Goal: Task Accomplishment & Management: Complete application form

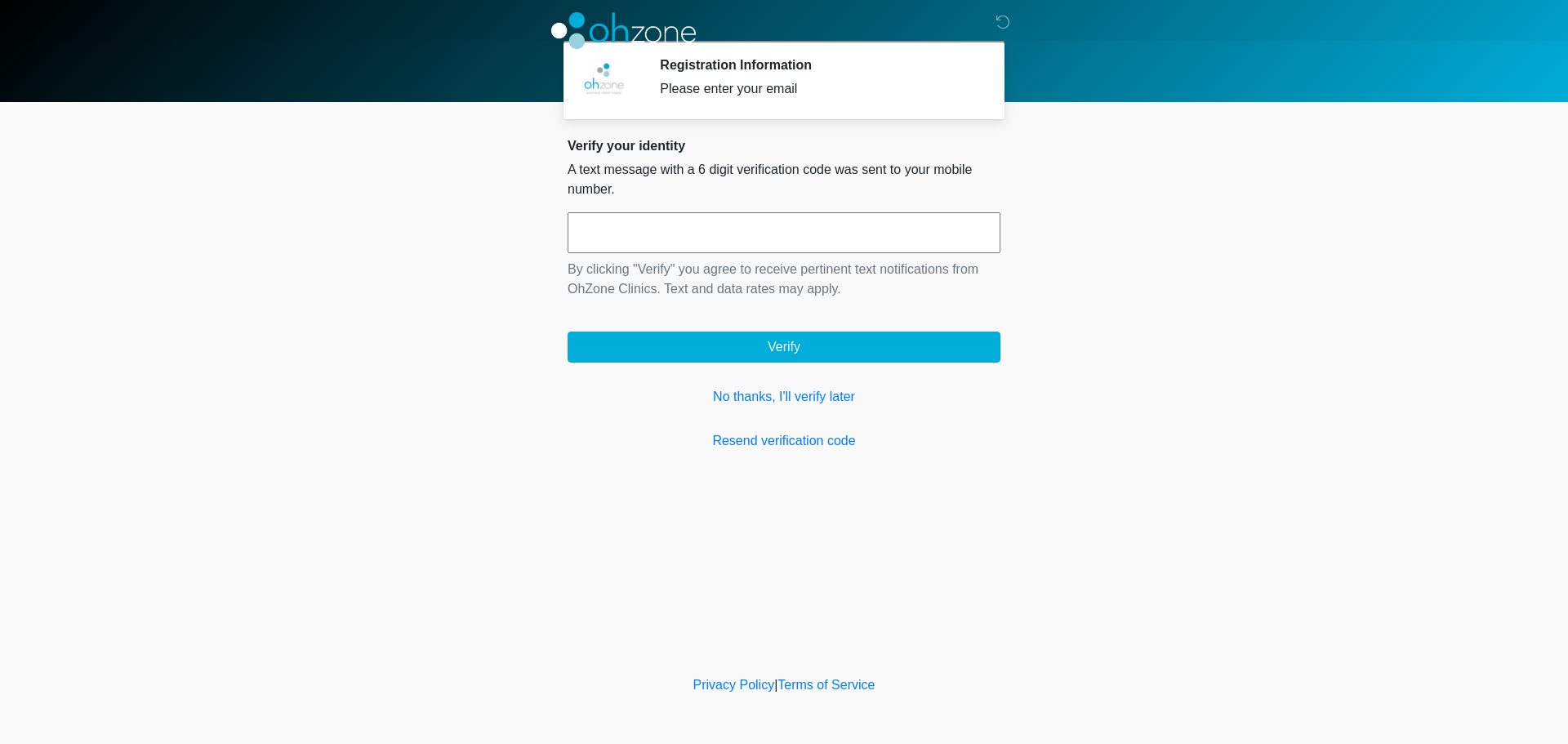
click at [768, 232] on input "text" at bounding box center [784, 233] width 433 height 41
click at [814, 394] on link "No thanks, I'll verify later" at bounding box center [784, 398] width 433 height 20
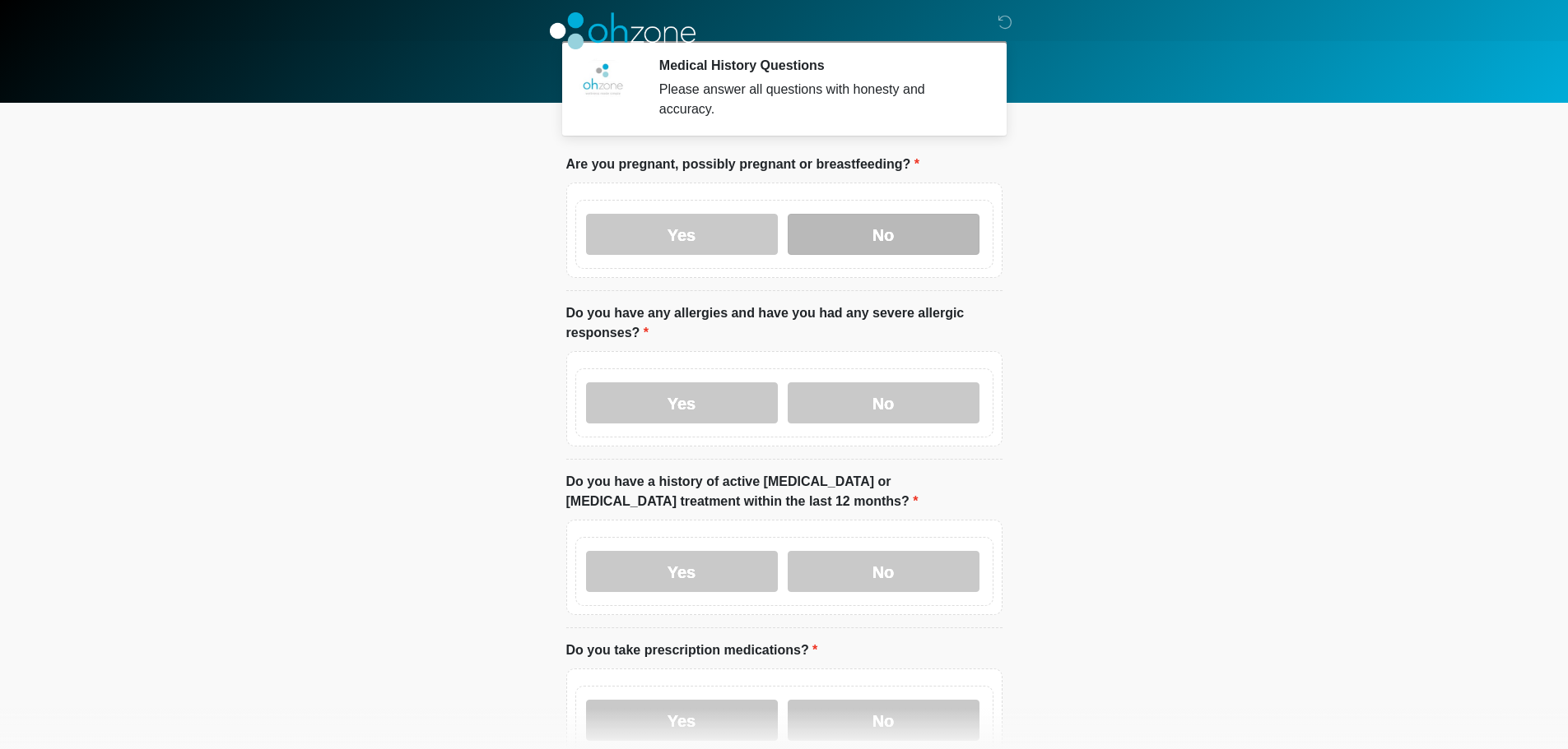
click at [852, 220] on label "No" at bounding box center [883, 235] width 192 height 42
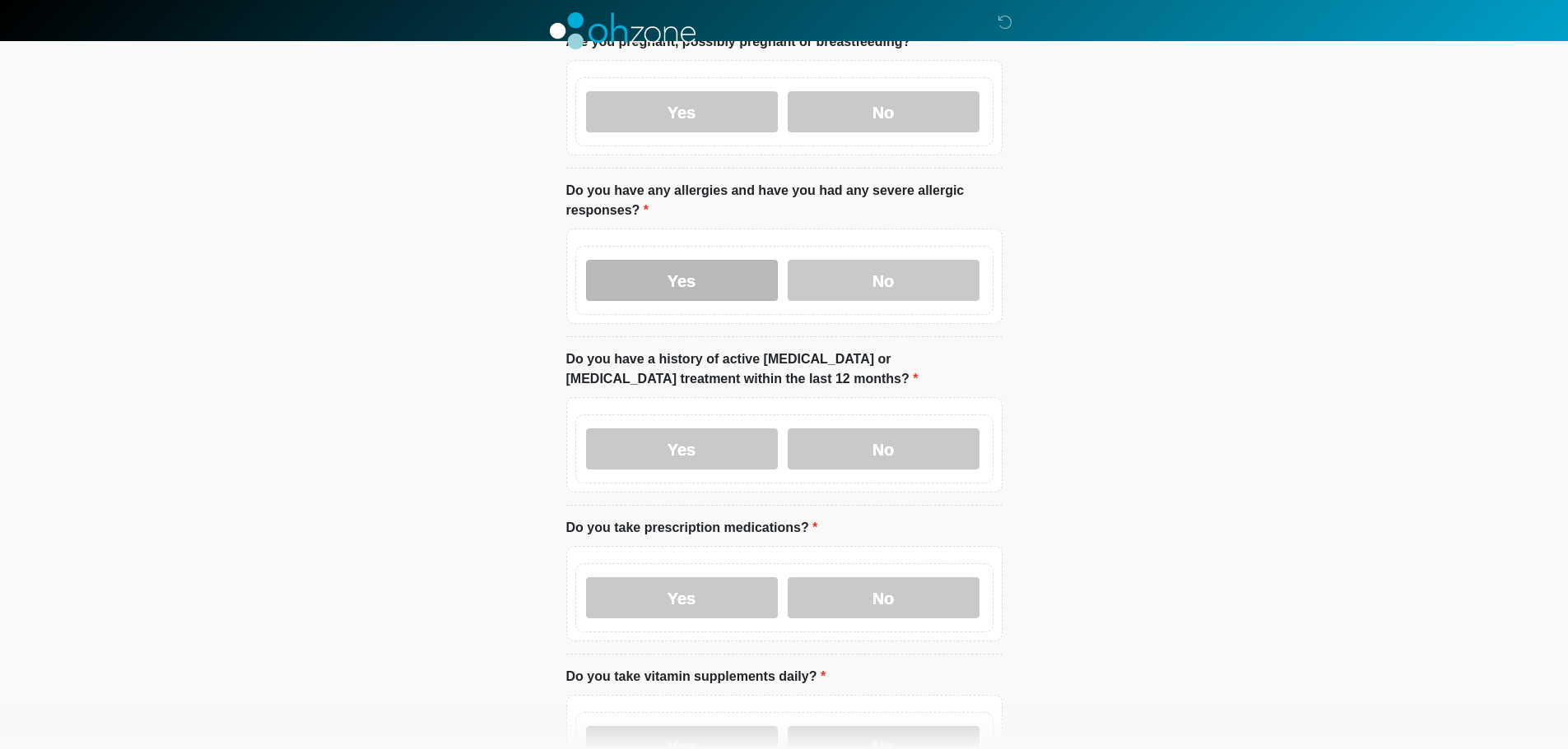
scroll to position [82, 0]
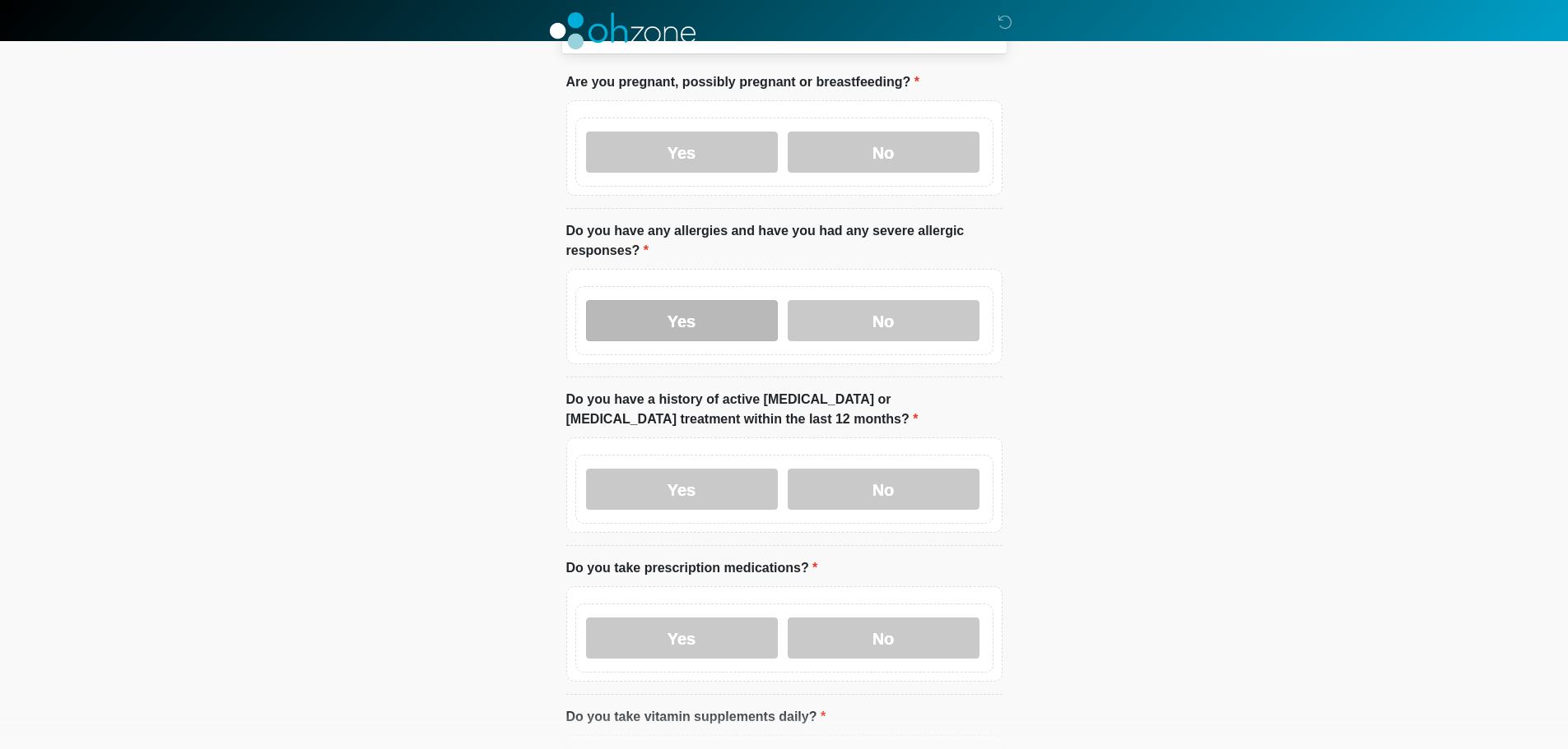
click at [740, 303] on label "Yes" at bounding box center [681, 321] width 192 height 42
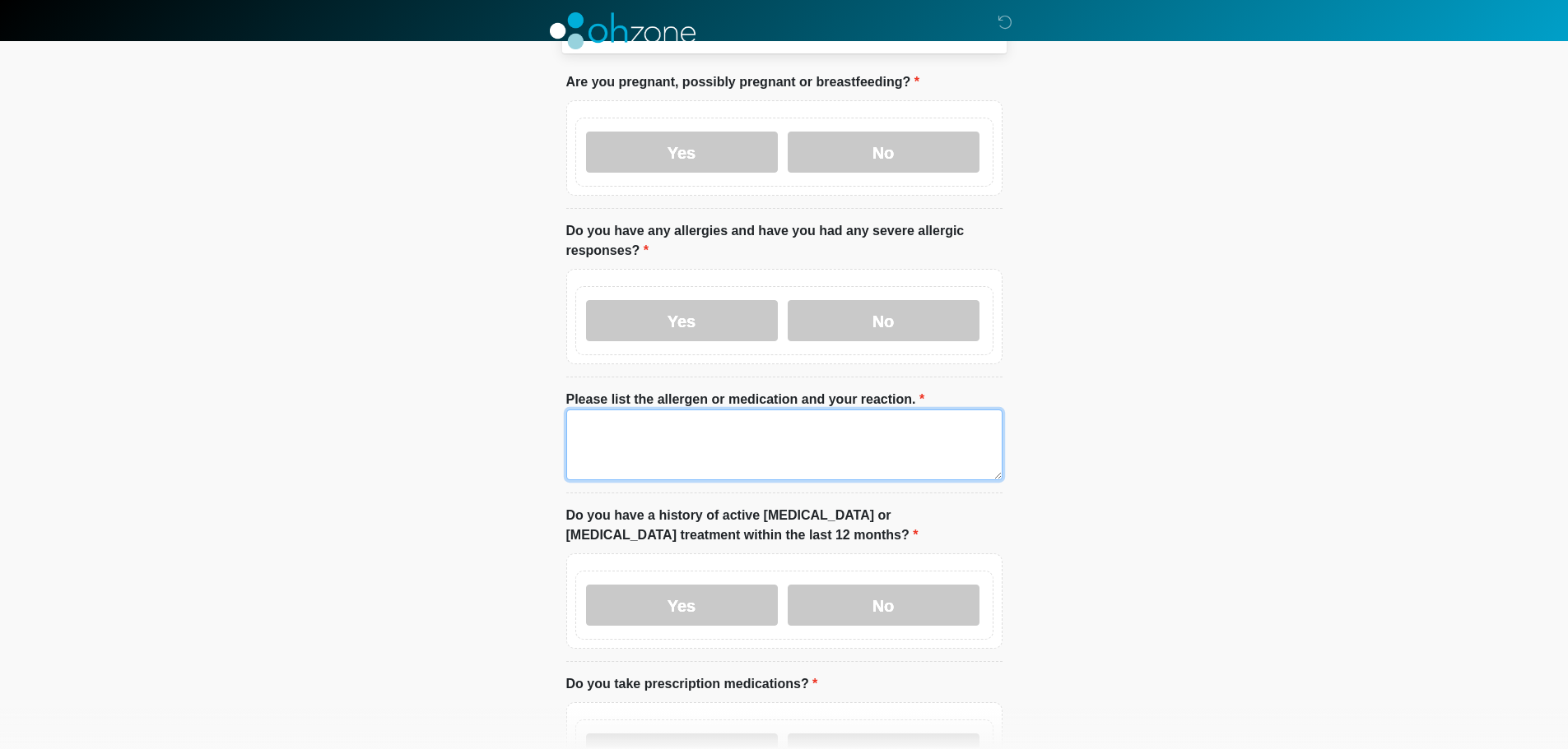
click at [757, 418] on textarea "Please list the allergen or medication and your reaction." at bounding box center [784, 445] width 437 height 70
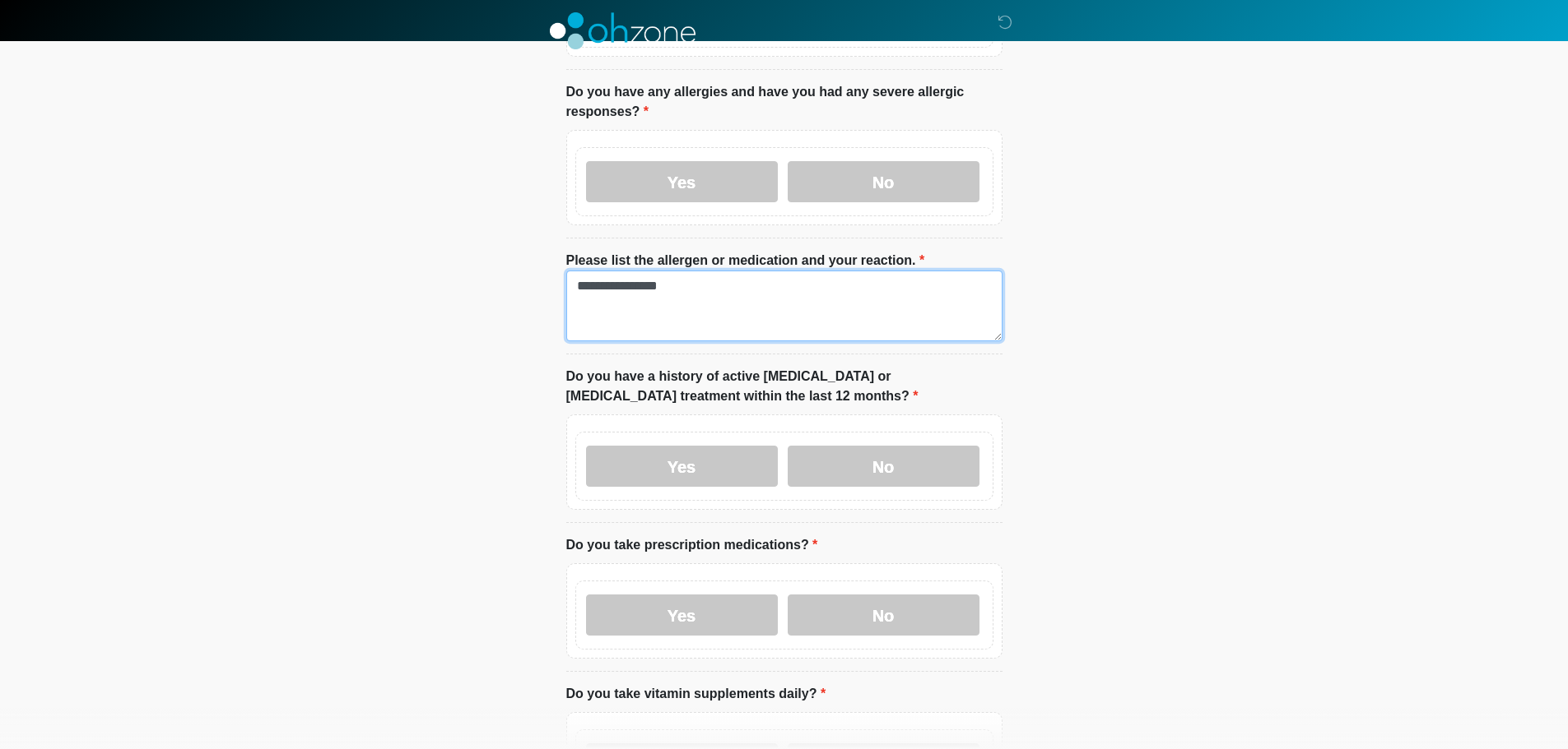
scroll to position [247, 0]
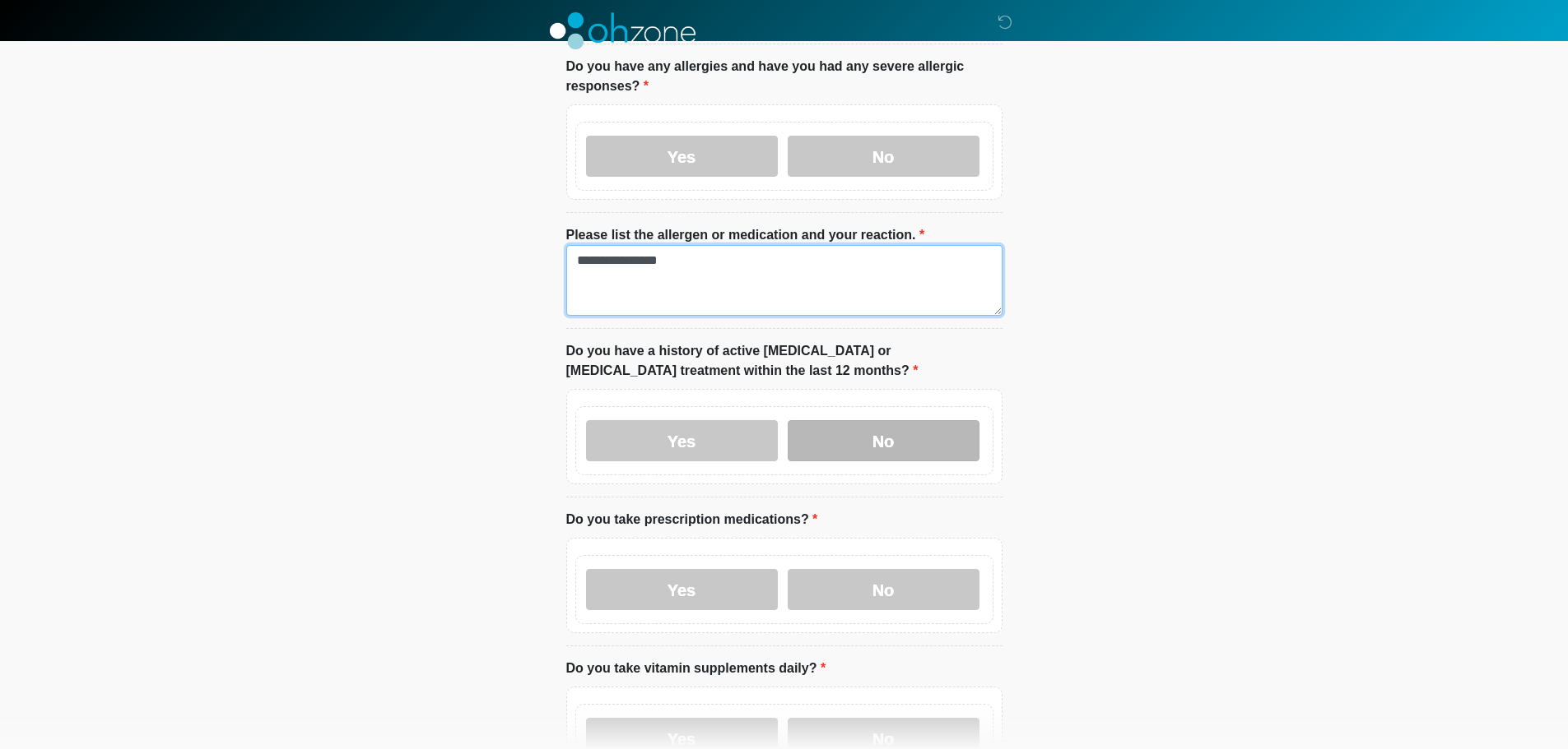
type textarea "**********"
click at [834, 420] on label "No" at bounding box center [883, 441] width 192 height 42
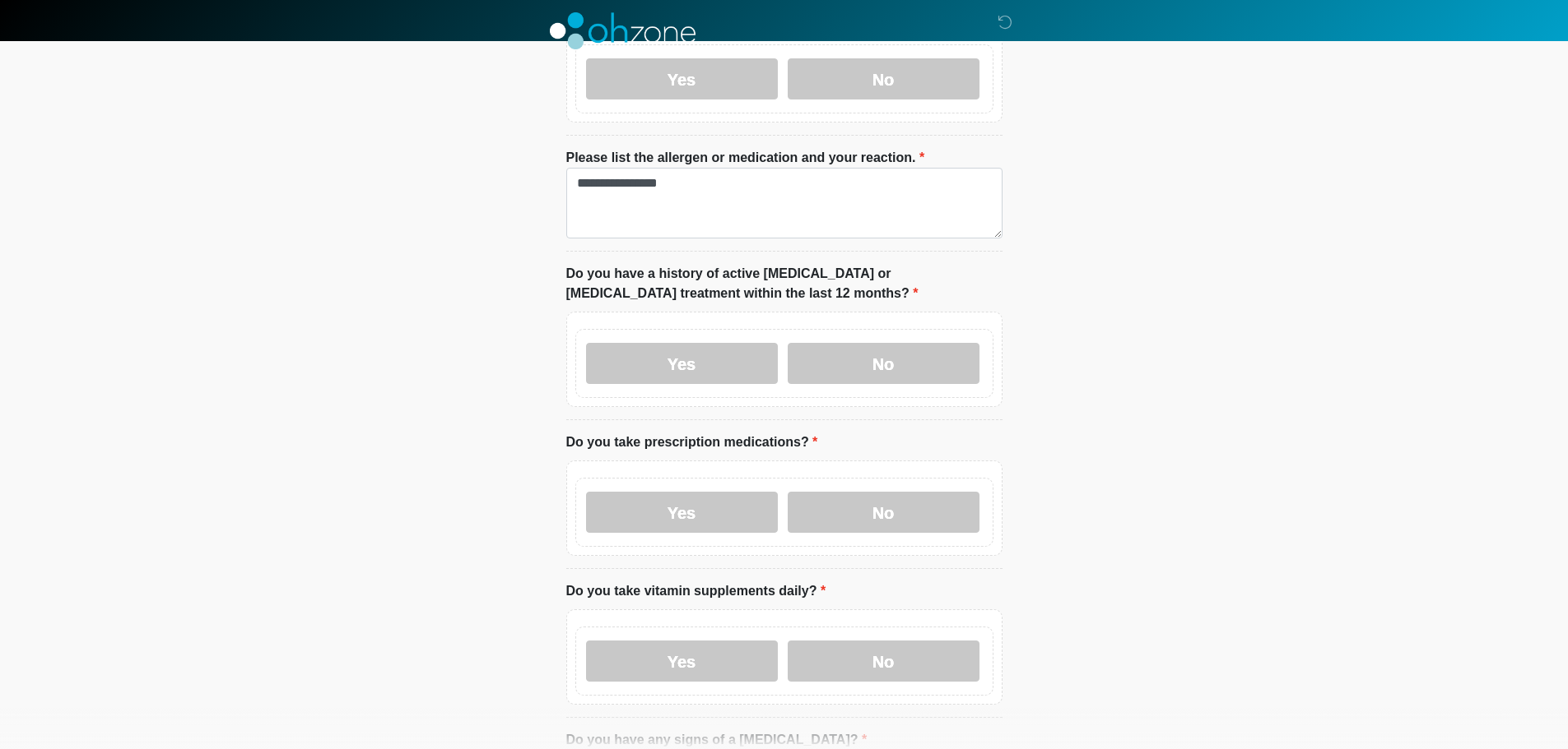
scroll to position [411, 0]
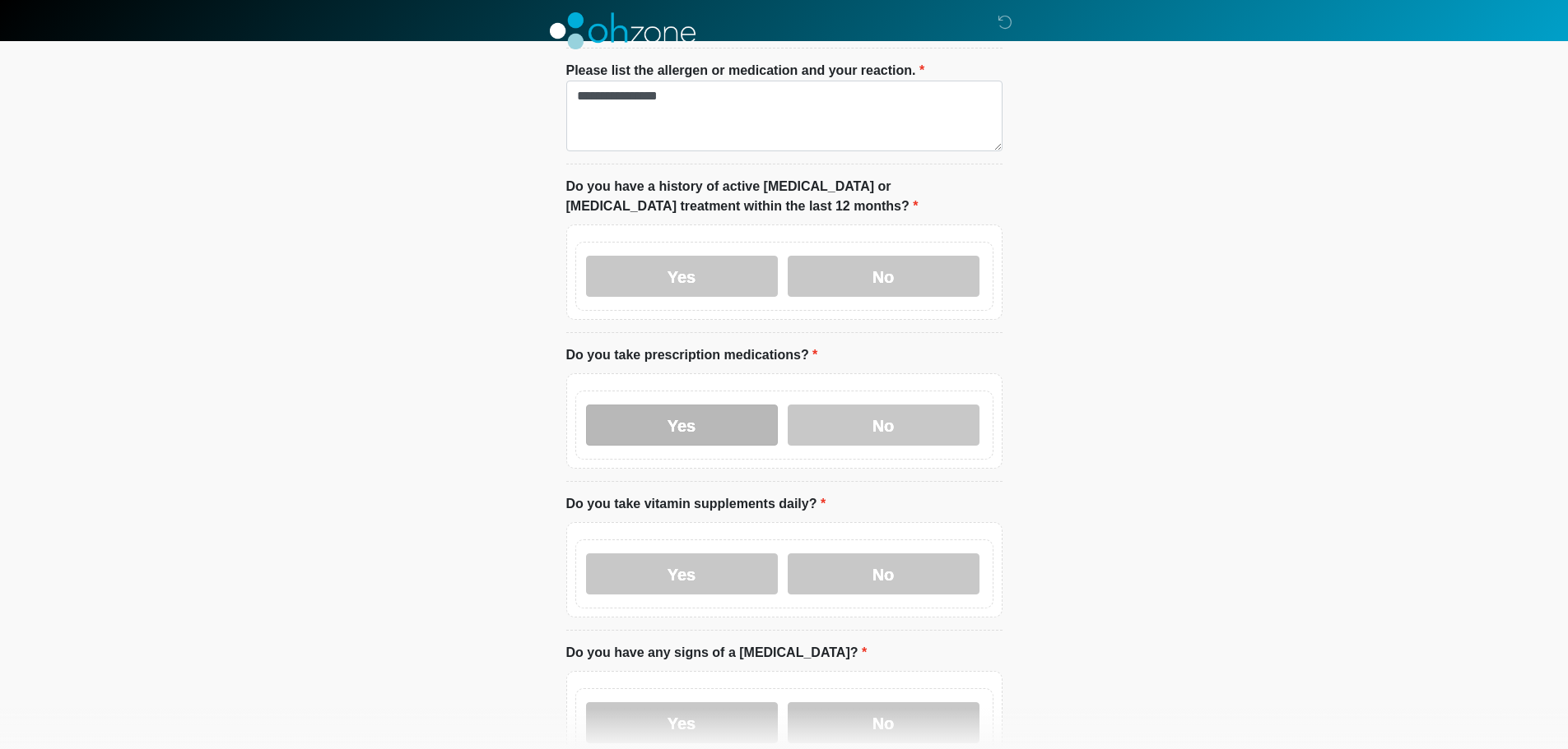
click at [699, 414] on label "Yes" at bounding box center [681, 426] width 192 height 42
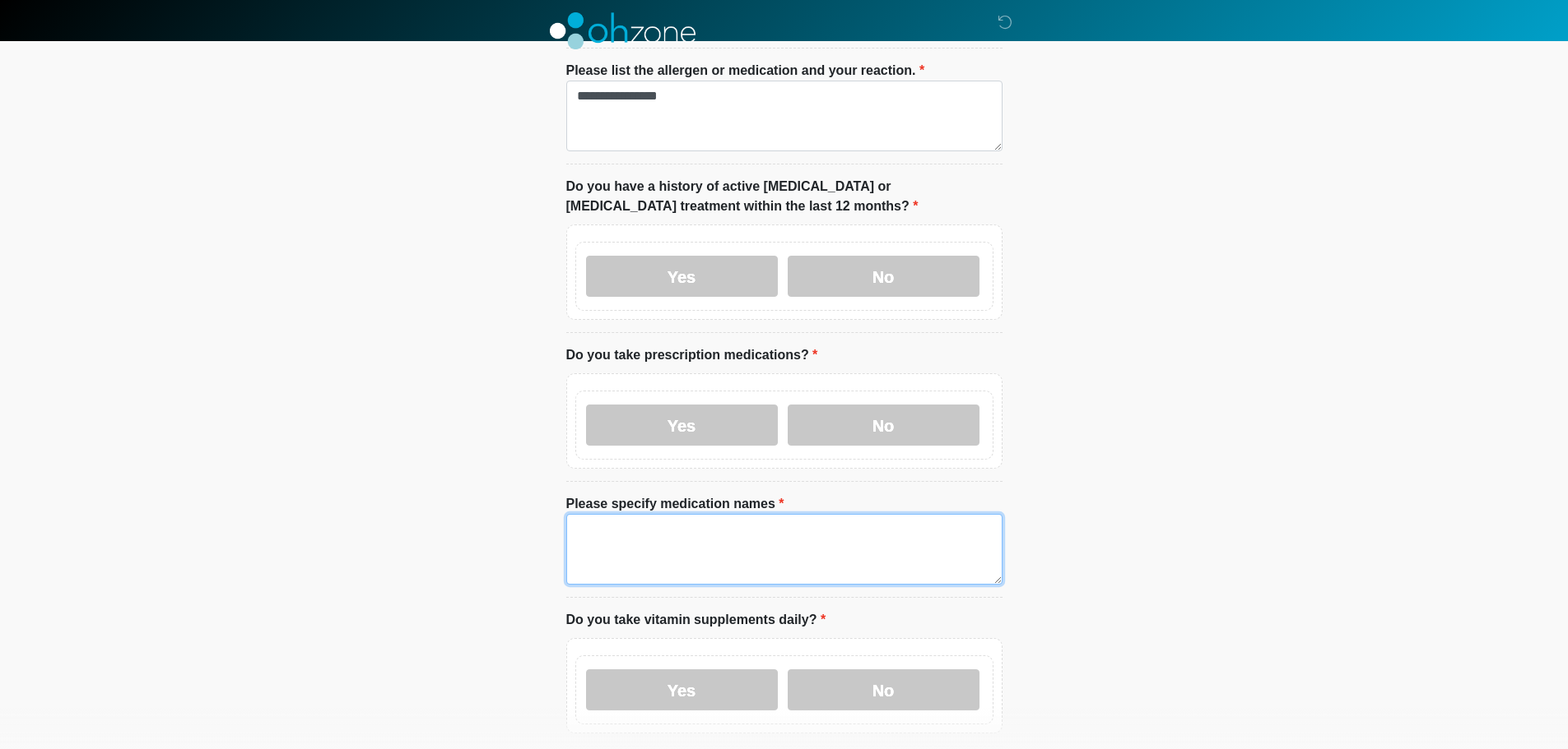
click at [745, 529] on textarea "Please specify medication names" at bounding box center [784, 549] width 437 height 70
click at [832, 418] on label "No" at bounding box center [883, 426] width 192 height 42
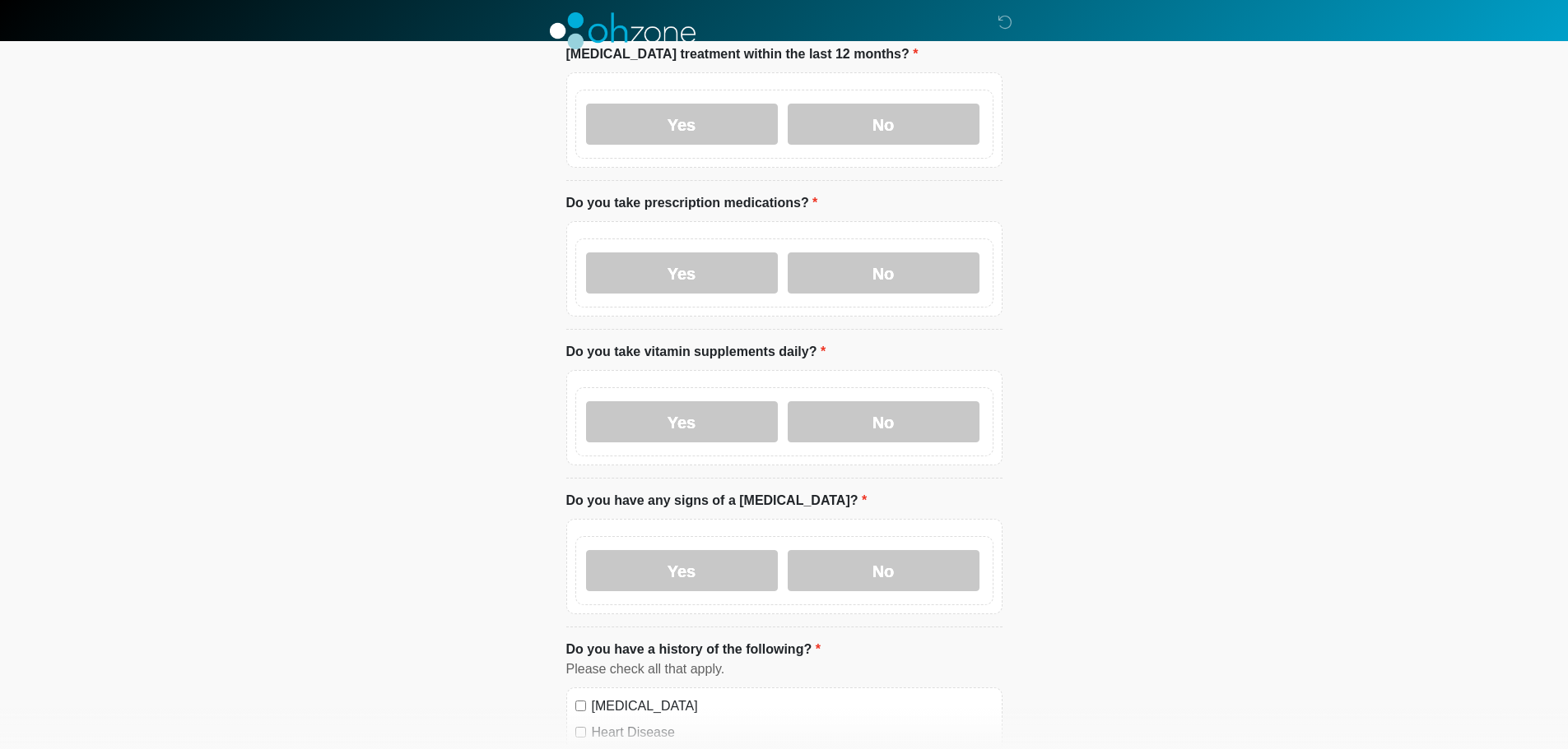
scroll to position [576, 0]
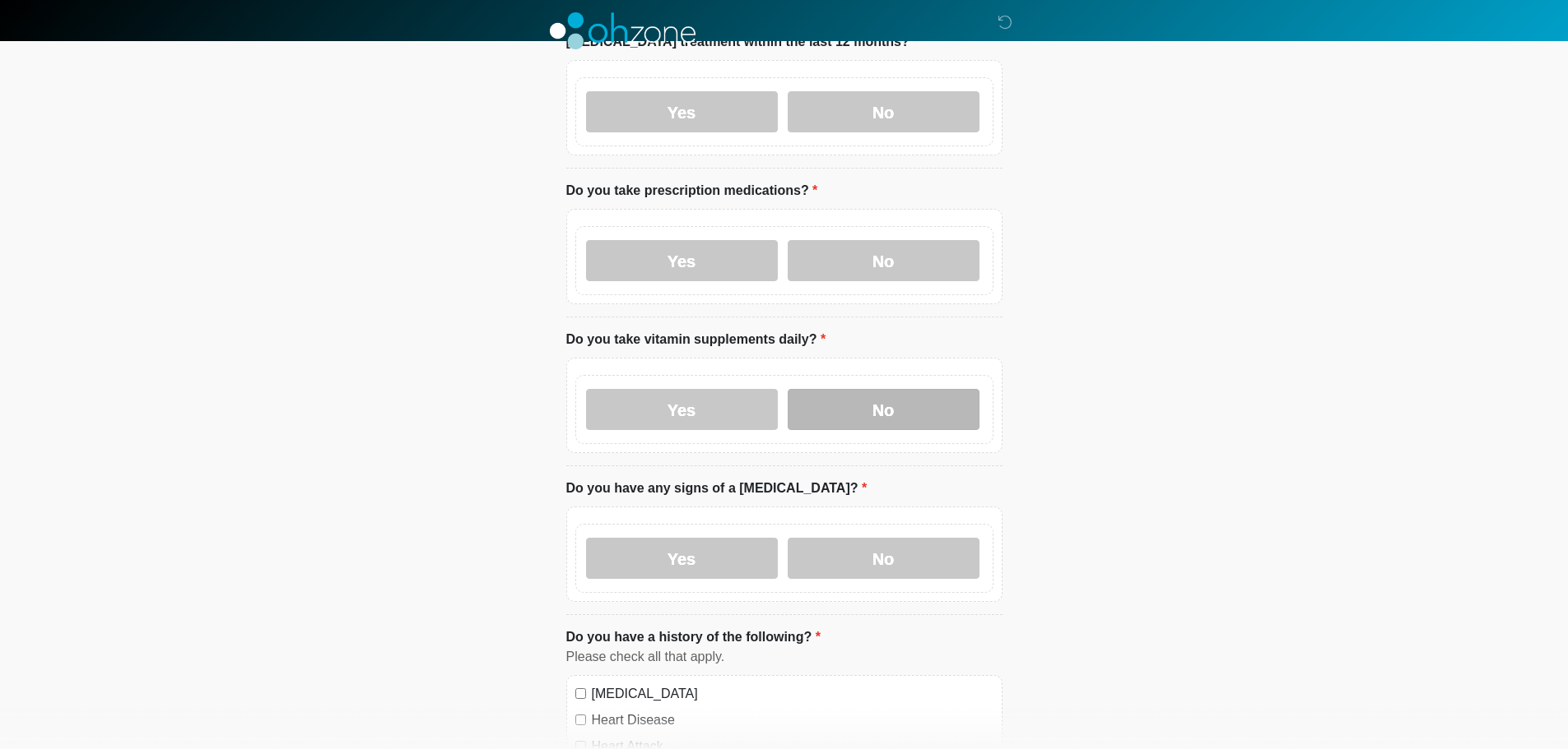
click at [847, 400] on label "No" at bounding box center [883, 410] width 192 height 42
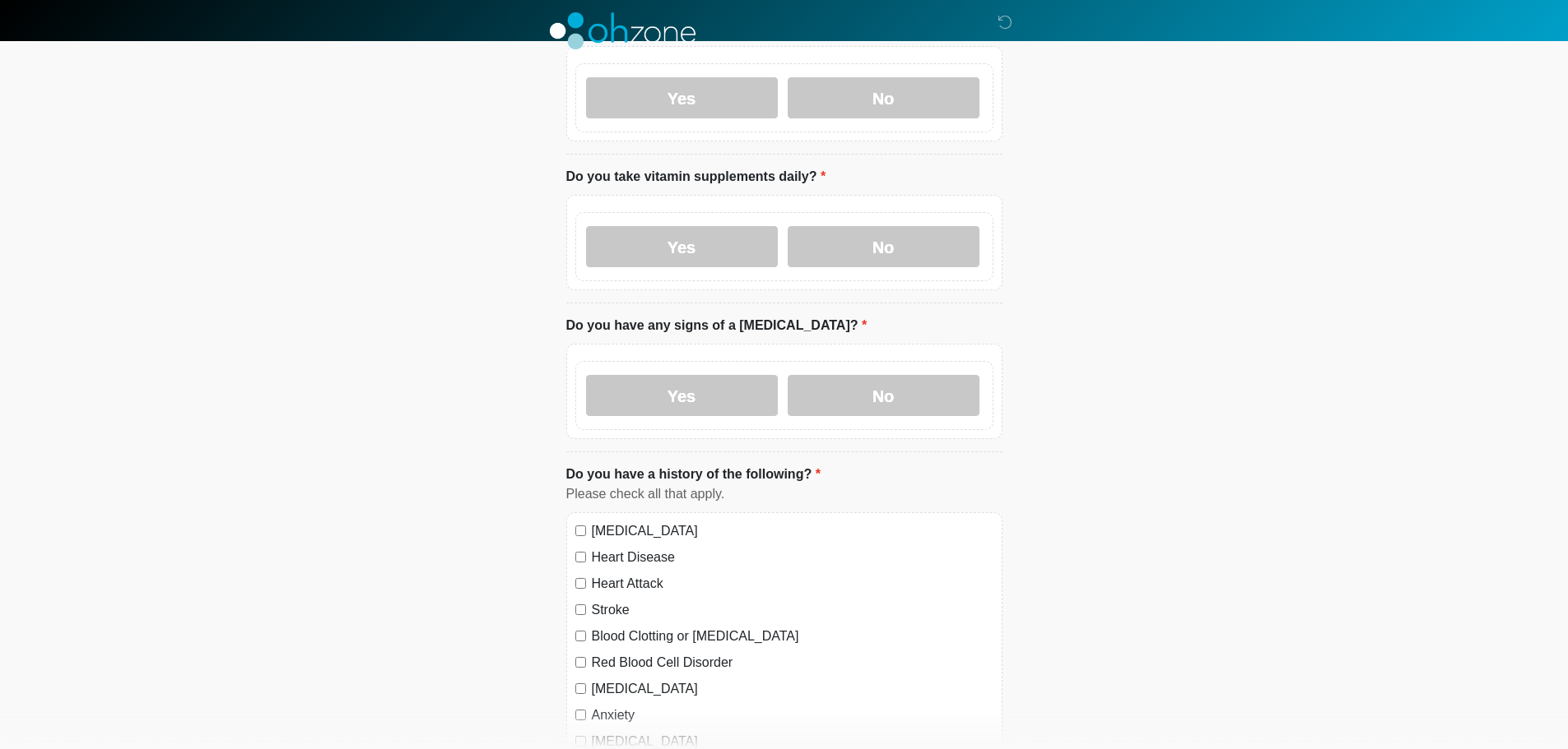
scroll to position [740, 0]
click at [859, 374] on label "No" at bounding box center [883, 394] width 192 height 42
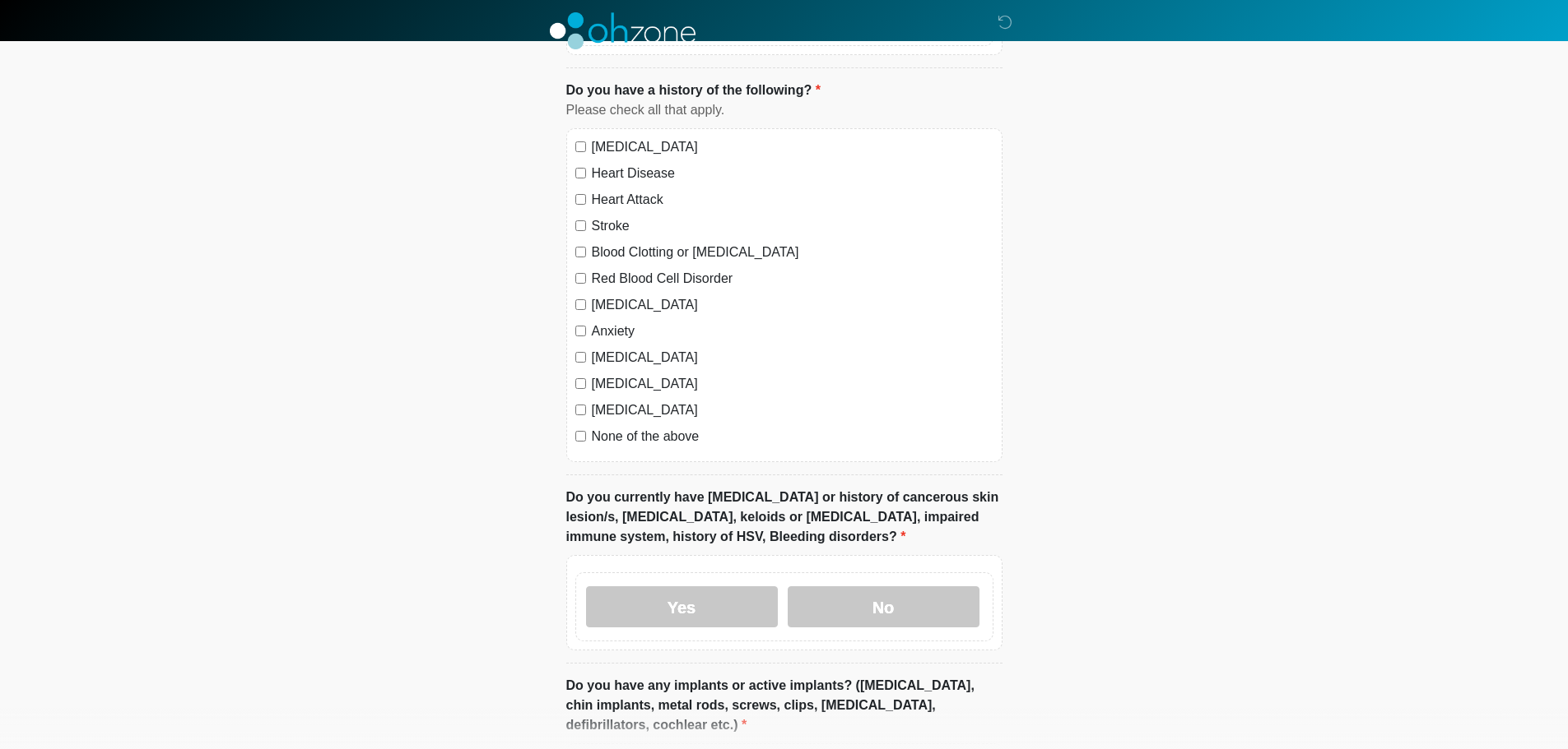
scroll to position [1152, 0]
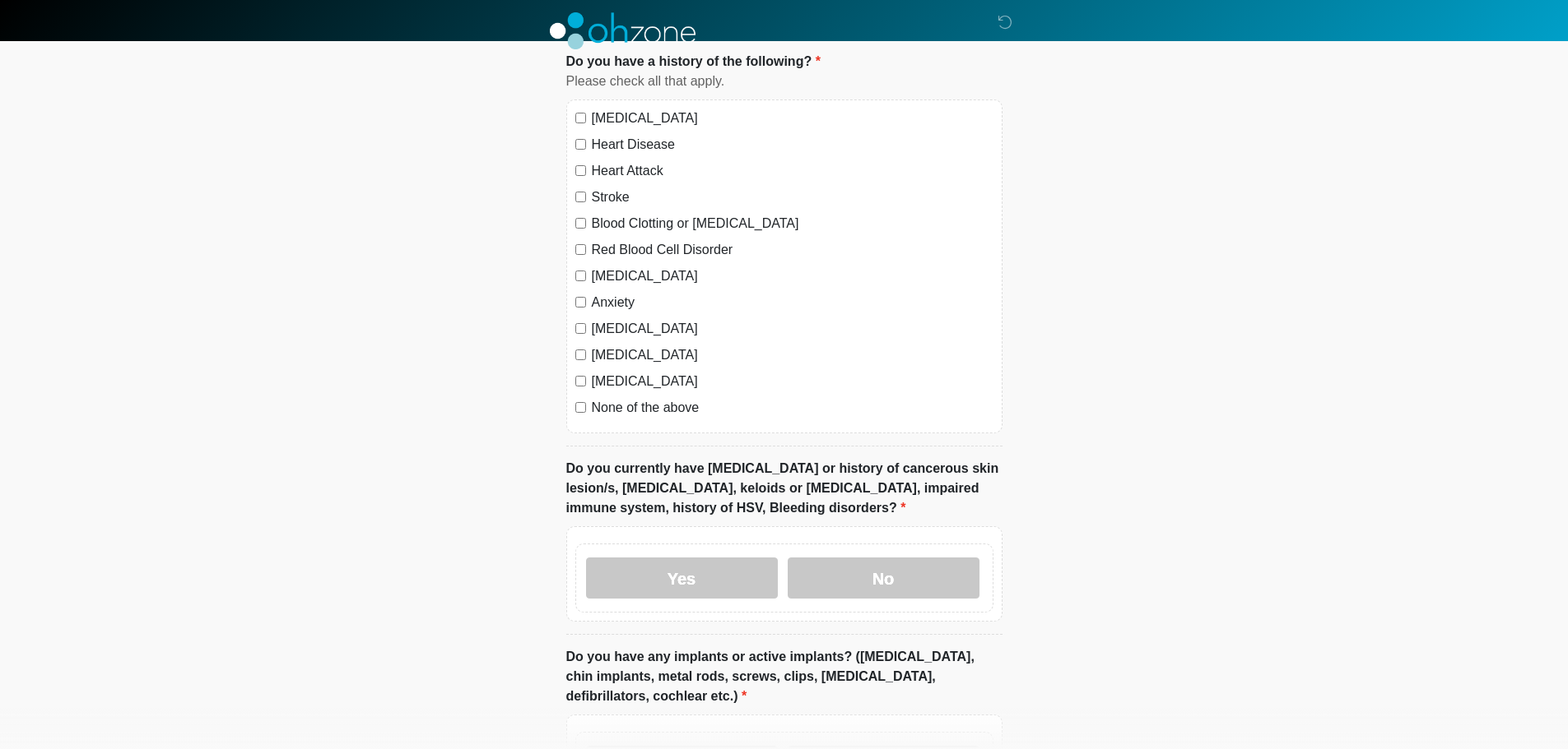
click at [580, 398] on div "None of the above" at bounding box center [784, 408] width 418 height 20
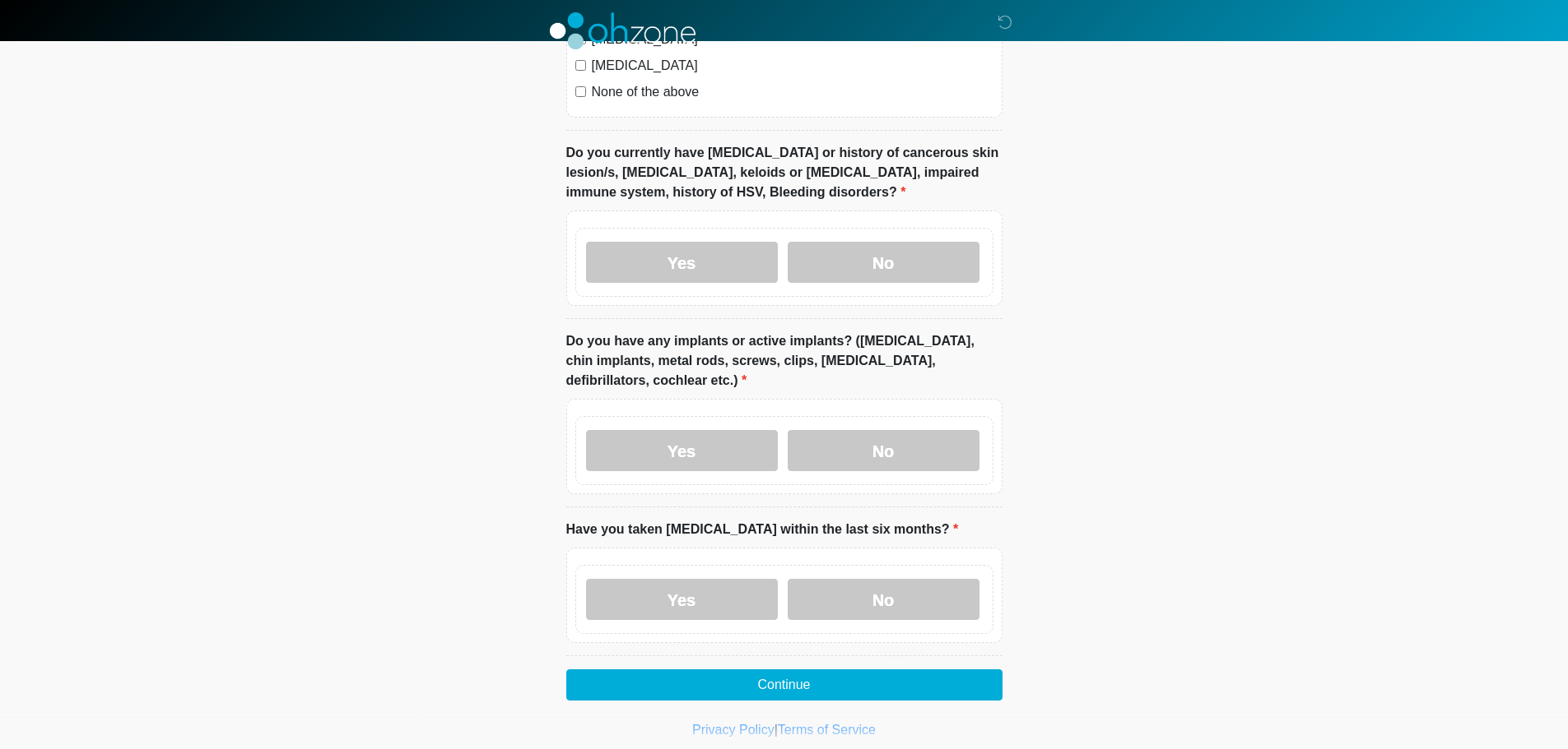
scroll to position [1481, 0]
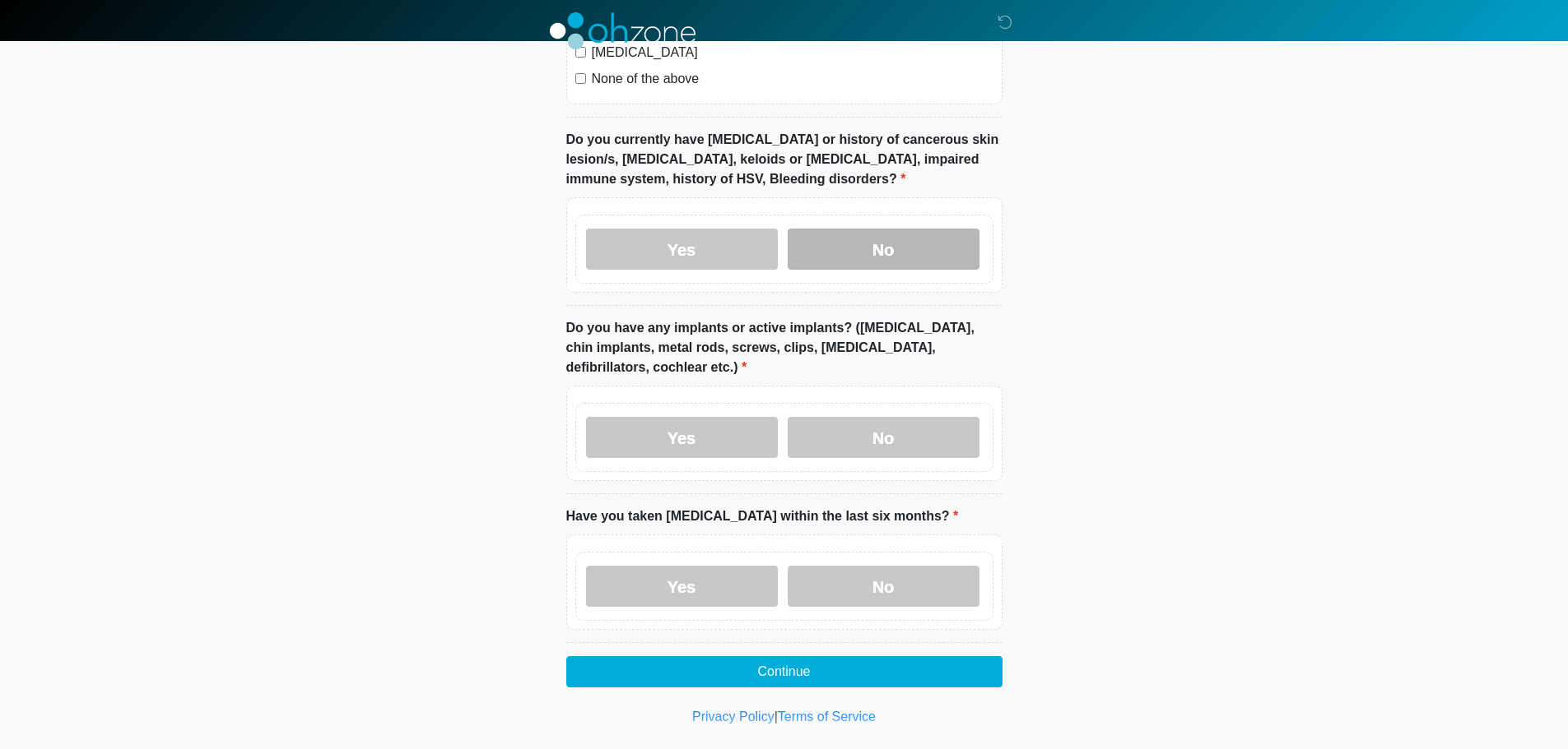
click at [873, 237] on label "No" at bounding box center [883, 249] width 192 height 42
click at [911, 417] on label "No" at bounding box center [883, 438] width 192 height 42
click at [865, 566] on label "No" at bounding box center [883, 586] width 192 height 42
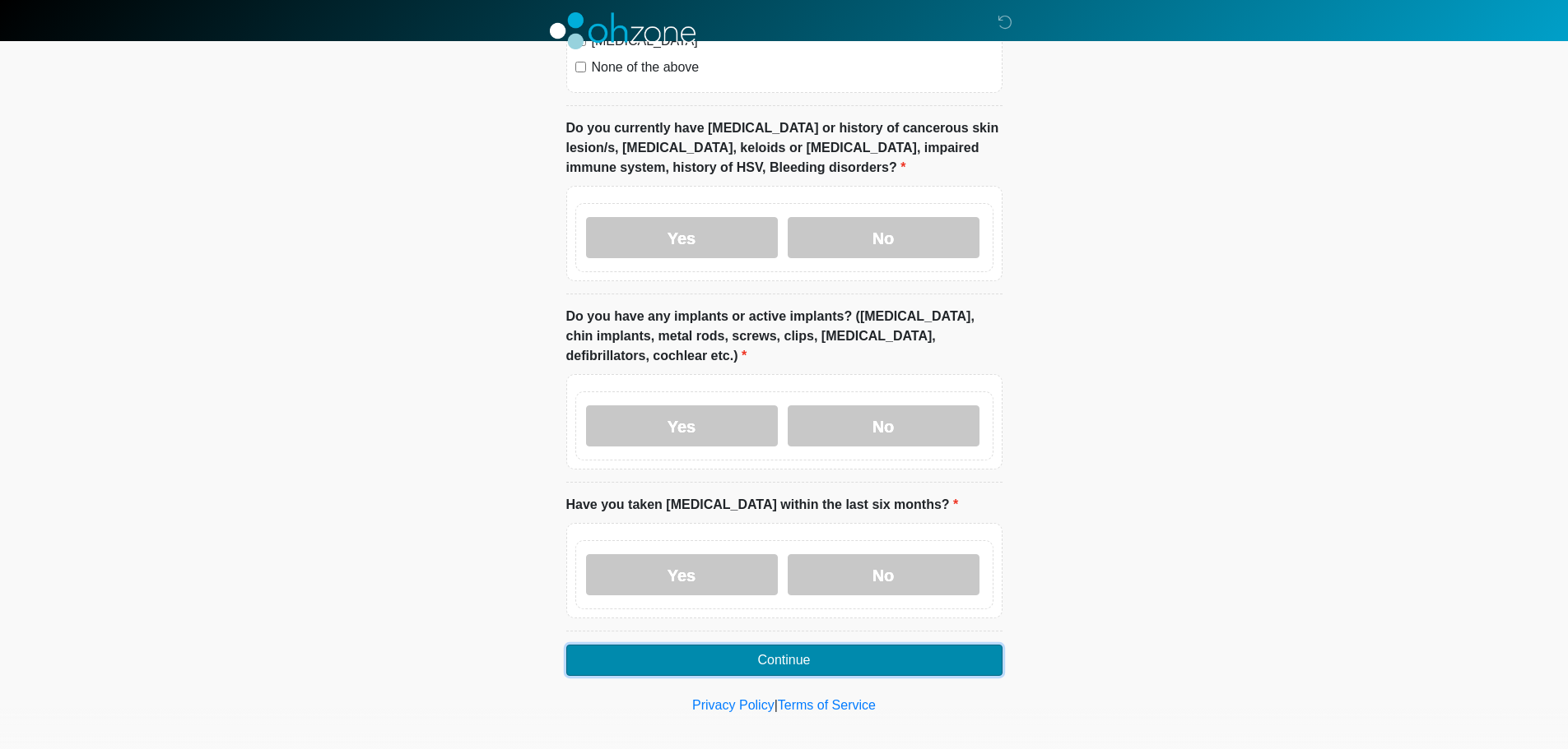
click at [837, 645] on button "Continue" at bounding box center [784, 660] width 437 height 32
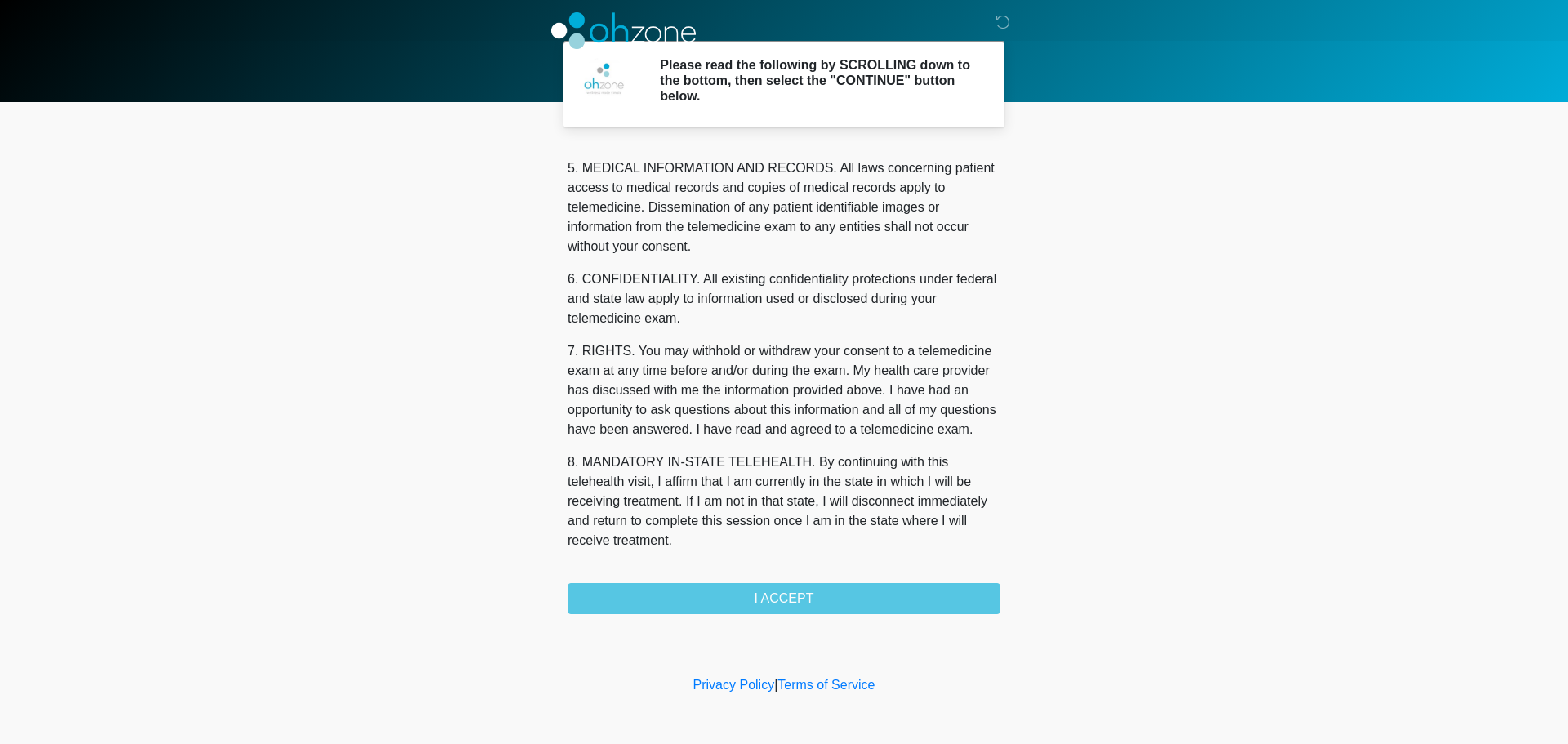
scroll to position [530, 0]
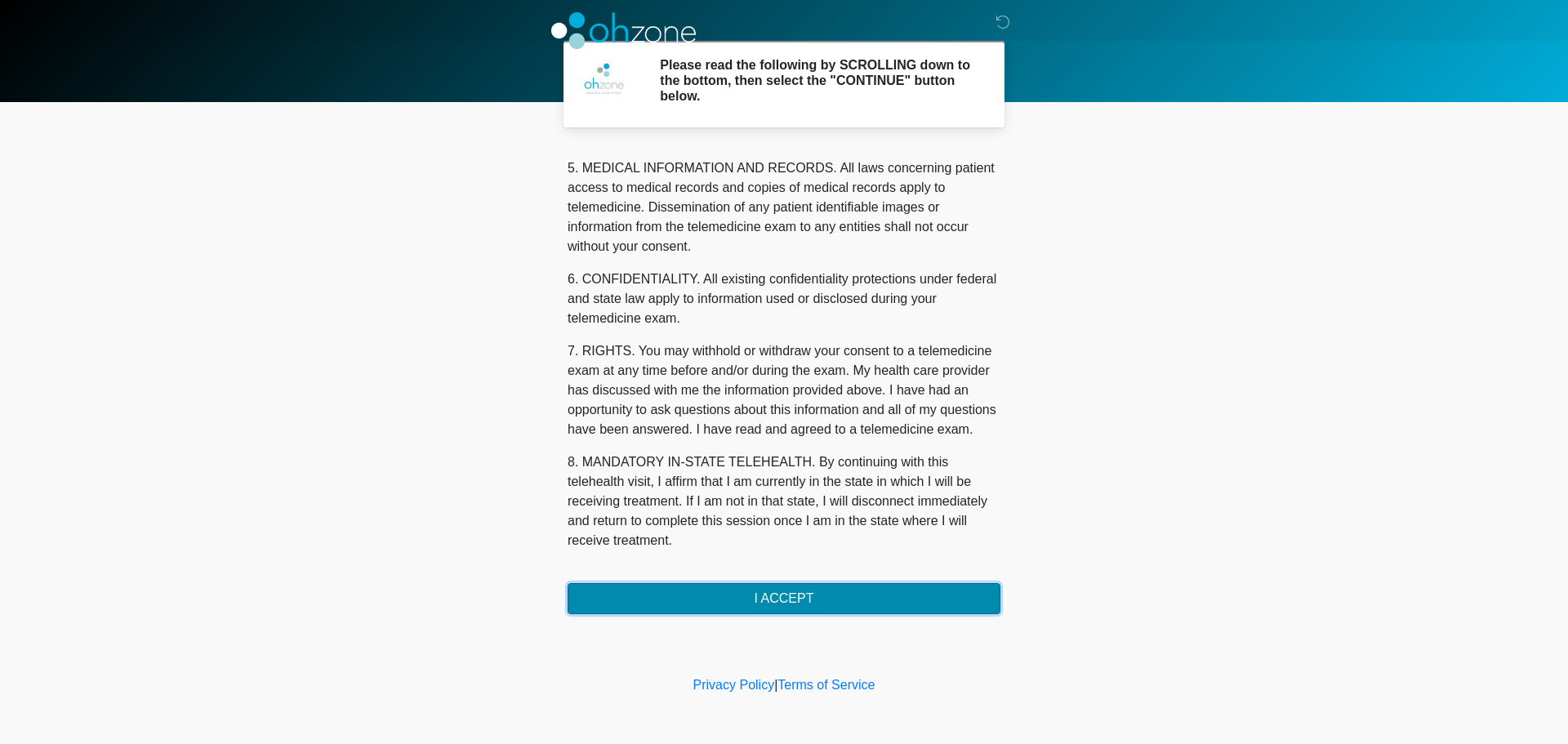
click at [824, 608] on button "I ACCEPT" at bounding box center [784, 599] width 433 height 31
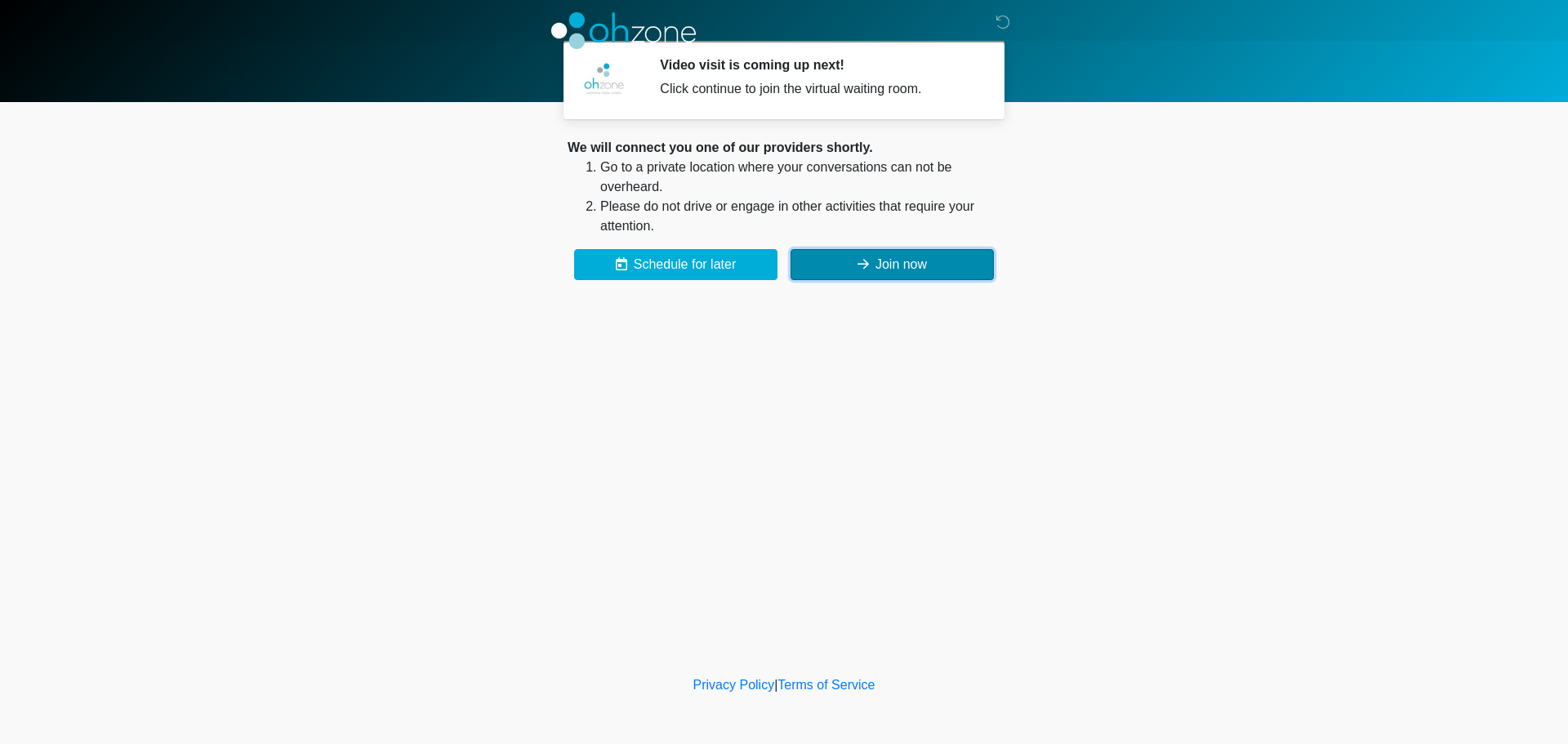
click at [923, 257] on button "Join now" at bounding box center [892, 265] width 204 height 31
